Goal: Information Seeking & Learning: Understand process/instructions

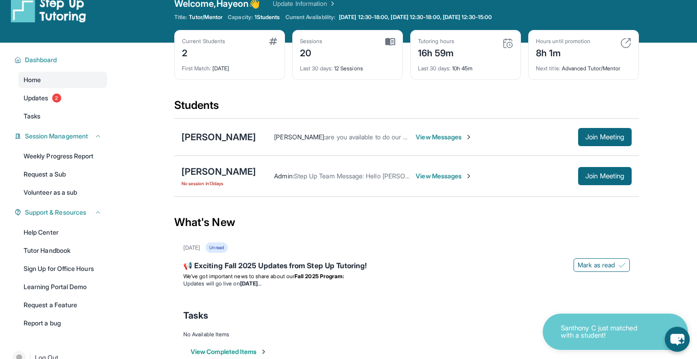
scroll to position [16, 0]
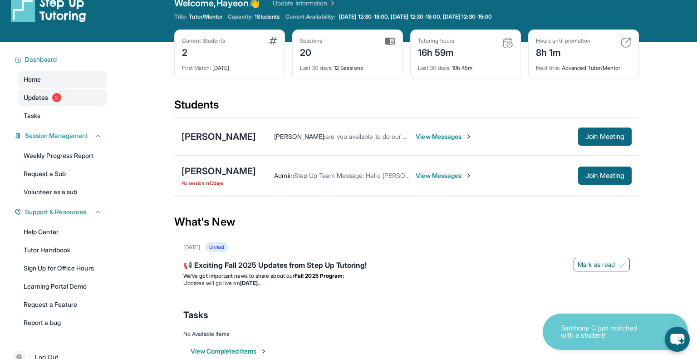
click at [101, 94] on link "Updates 2" at bounding box center [62, 97] width 89 height 16
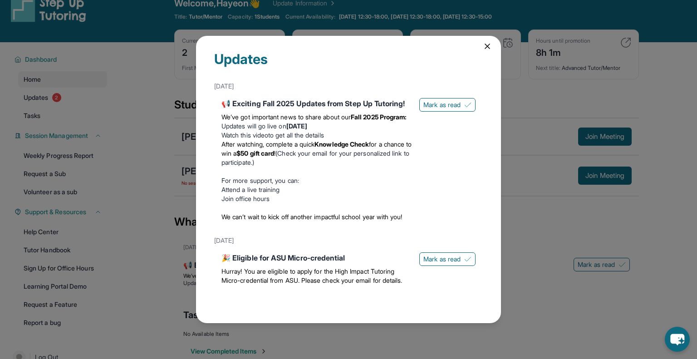
scroll to position [41, 0]
click at [578, 146] on div "Updates [DATE] 📢 Exciting Fall 2025 Updates from Step Up Tutoring! We’ve got im…" at bounding box center [348, 179] width 697 height 359
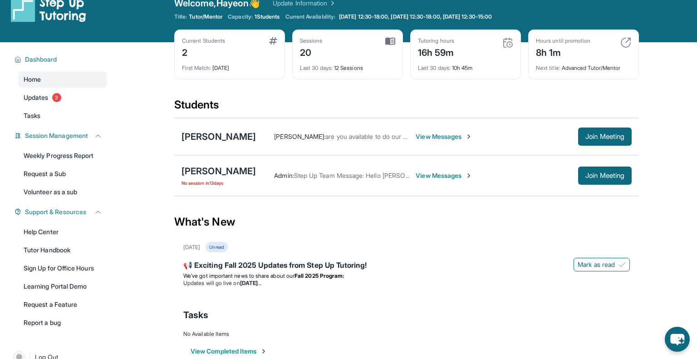
click at [436, 134] on span "View Messages" at bounding box center [443, 136] width 57 height 9
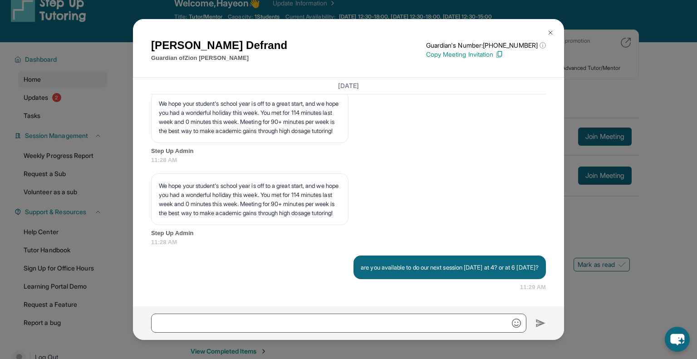
scroll to position [9368, 0]
click at [497, 54] on p "Copy Meeting Invitation" at bounding box center [486, 54] width 120 height 9
click at [599, 166] on div "[PERSON_NAME] Guardian of [PERSON_NAME] Guardian's Number: [PHONE_NUMBER] ⓘ Thi…" at bounding box center [348, 179] width 697 height 359
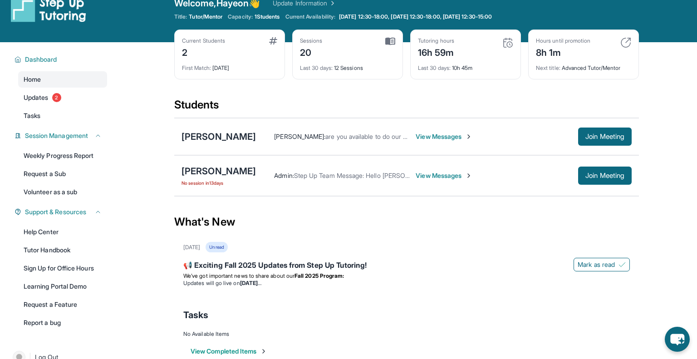
click at [389, 41] on img at bounding box center [390, 41] width 10 height 8
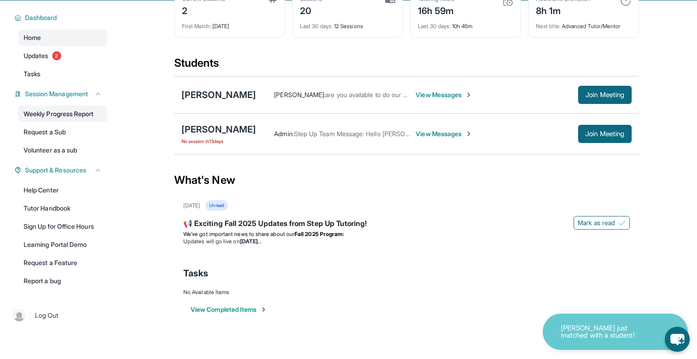
scroll to position [58, 0]
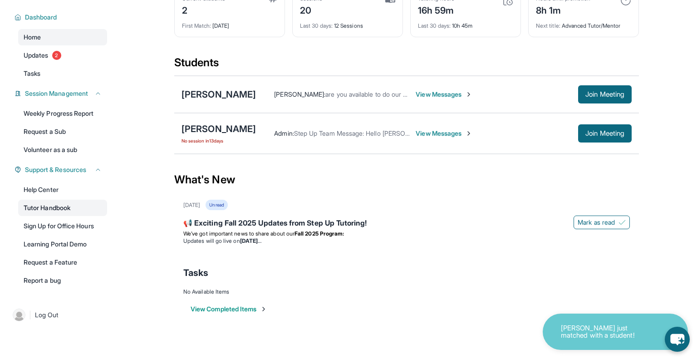
click at [85, 210] on link "Tutor Handbook" at bounding box center [62, 208] width 89 height 16
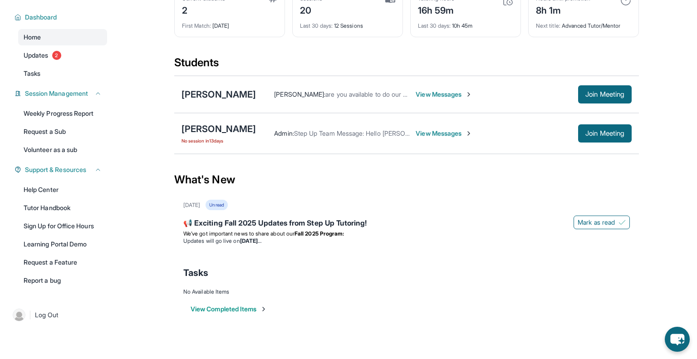
click at [438, 90] on span "View Messages" at bounding box center [443, 94] width 57 height 9
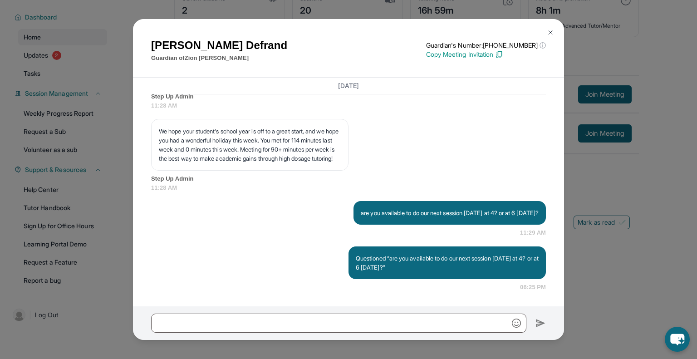
scroll to position [9422, 0]
click at [546, 33] on img at bounding box center [549, 32] width 7 height 7
